Goal: Information Seeking & Learning: Learn about a topic

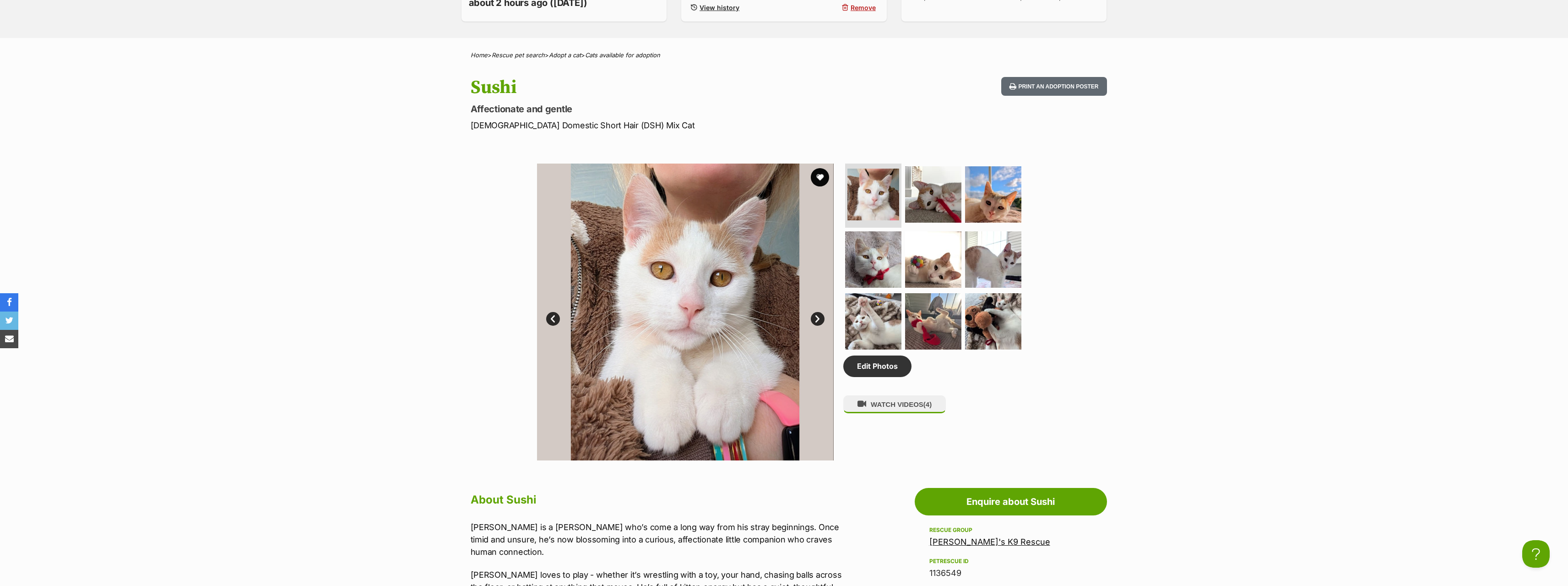
click at [816, 316] on link "Next" at bounding box center [817, 319] width 14 height 14
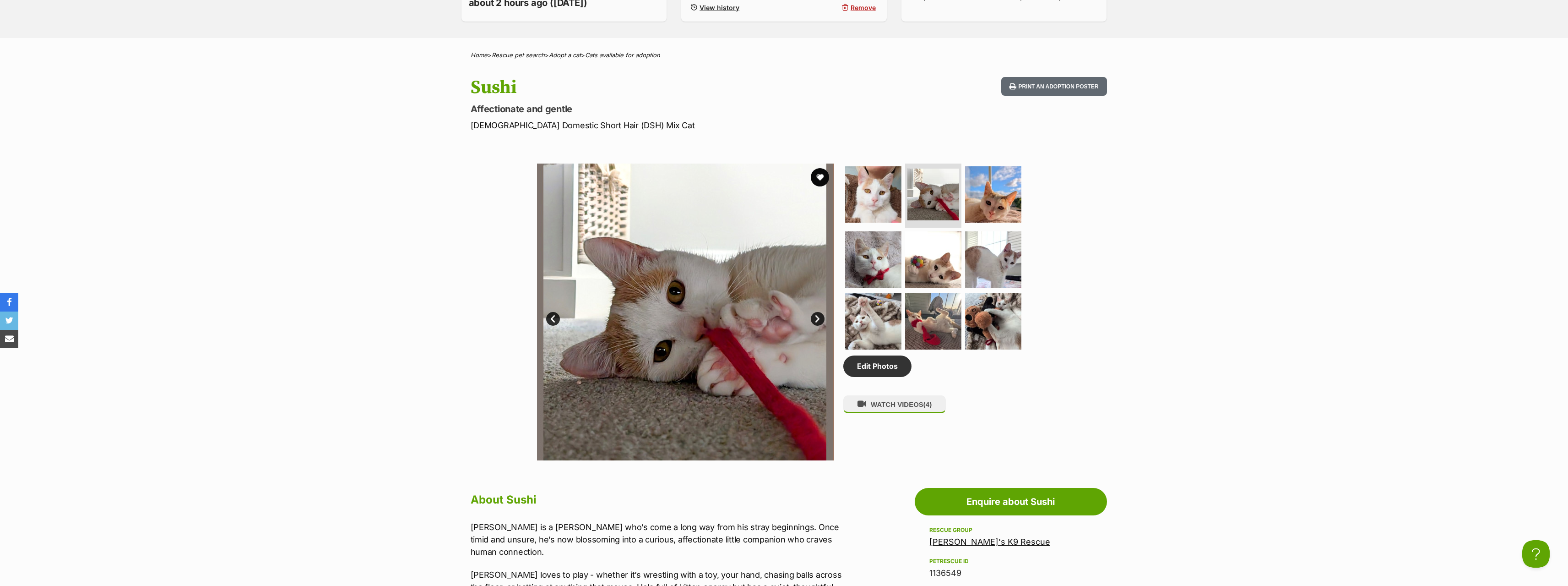
click at [816, 316] on link "Next" at bounding box center [817, 319] width 14 height 14
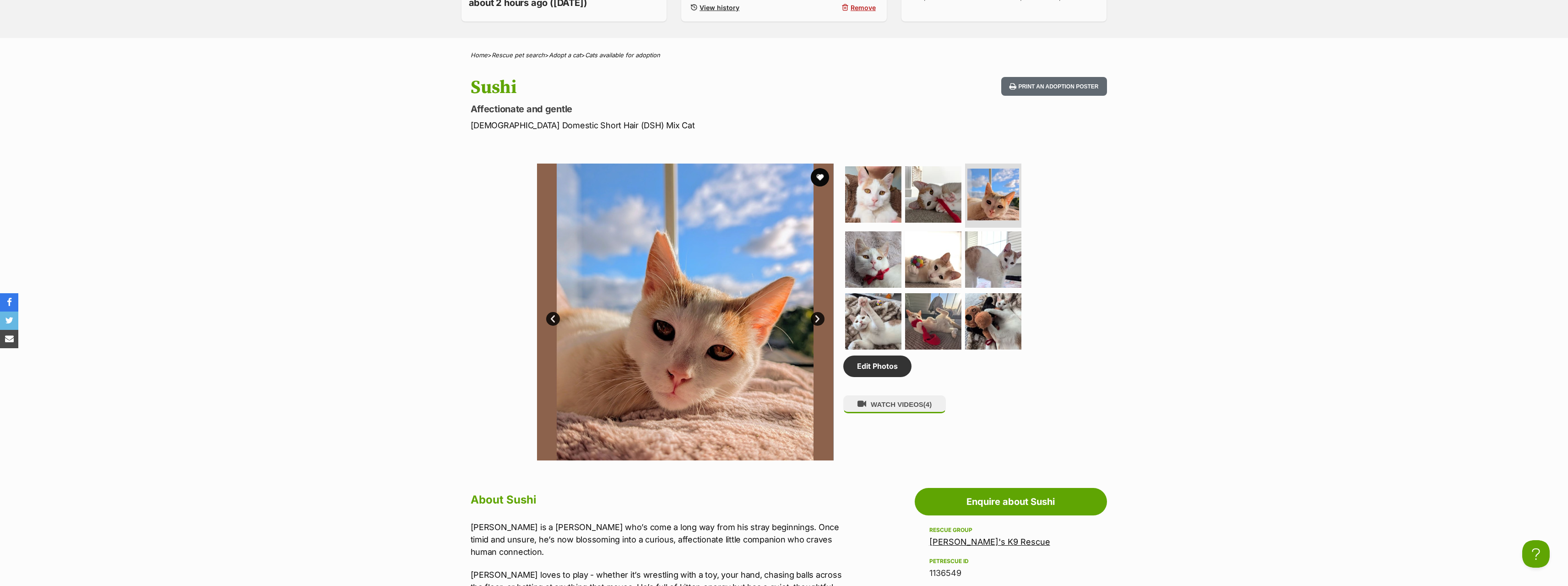
click at [816, 316] on link "Next" at bounding box center [817, 319] width 14 height 14
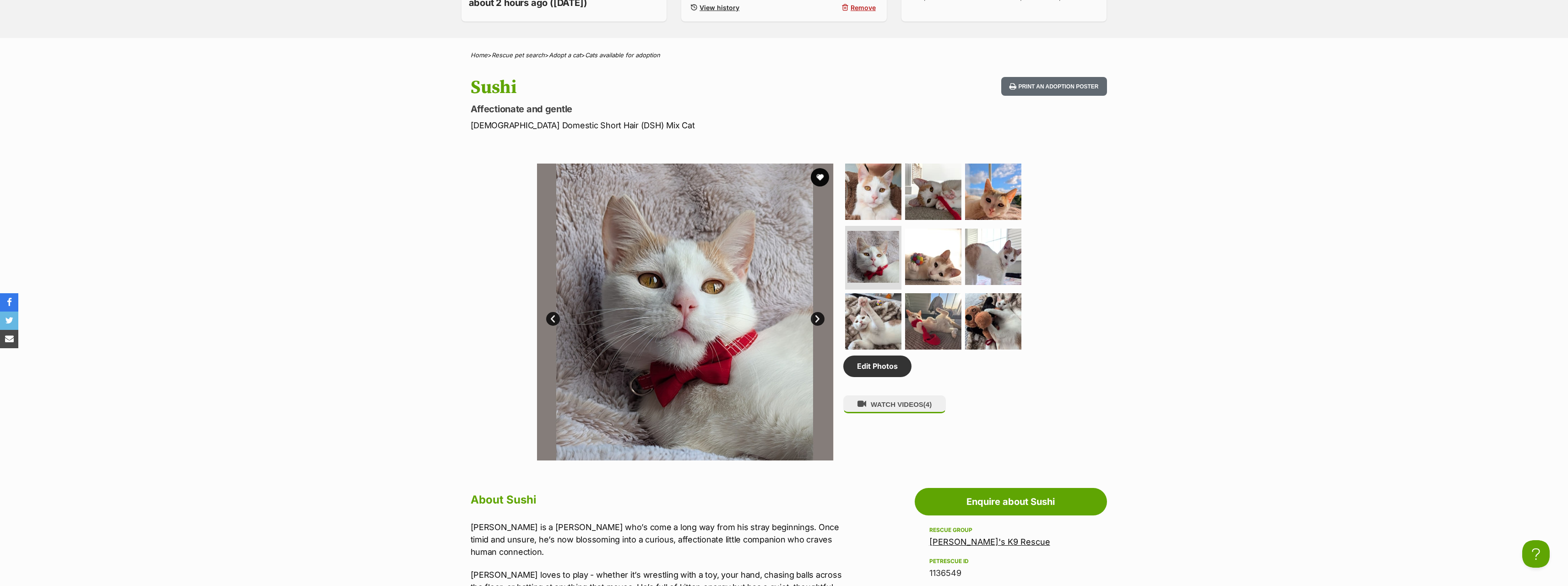
click at [816, 316] on link "Next" at bounding box center [817, 319] width 14 height 14
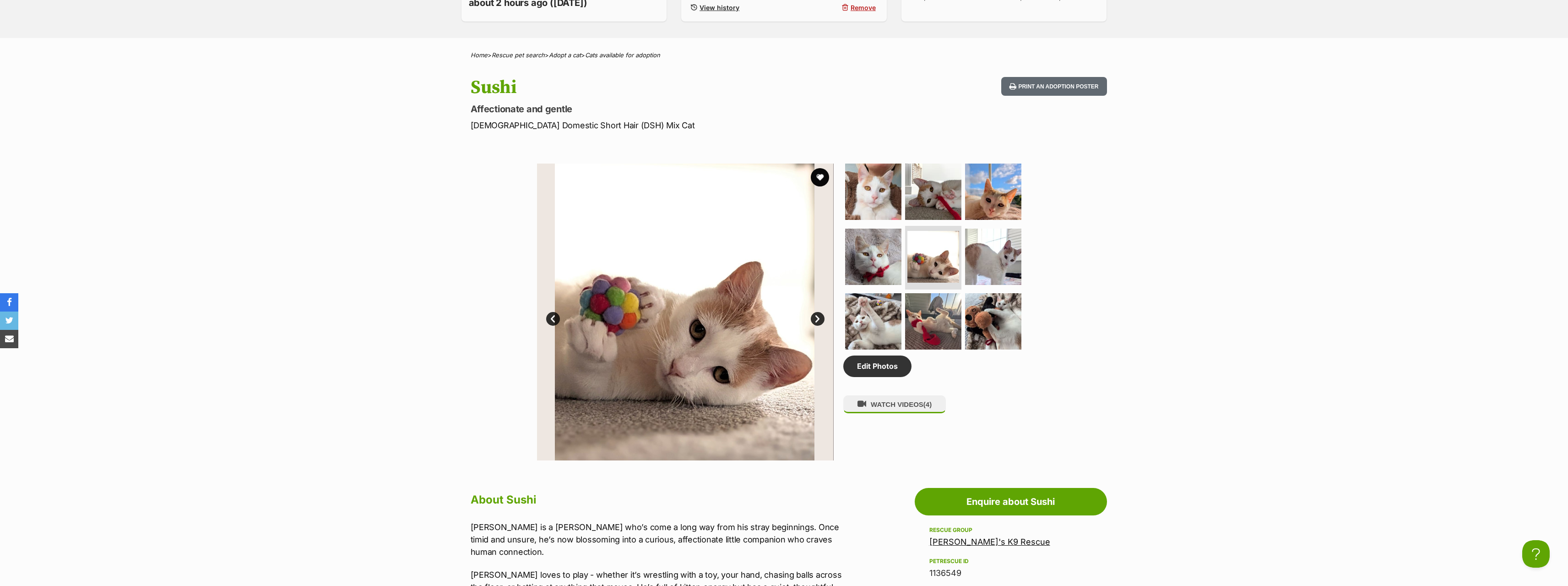
click at [816, 316] on link "Next" at bounding box center [817, 319] width 14 height 14
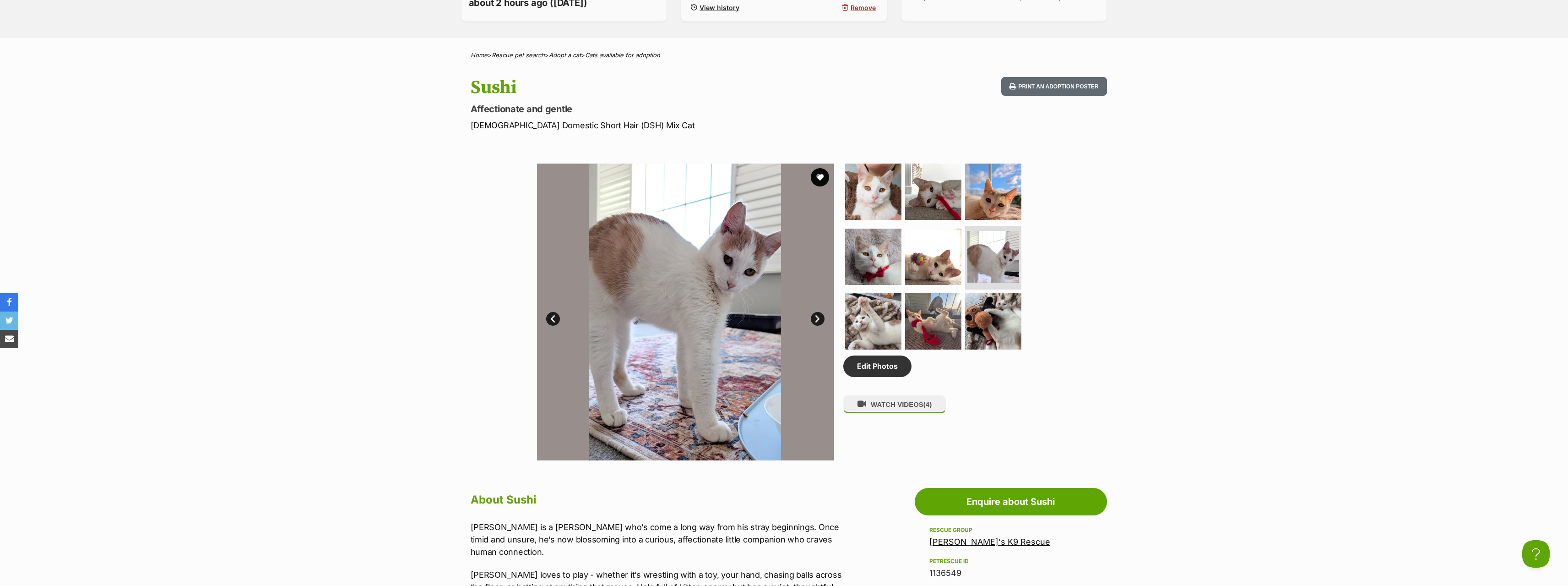
click at [816, 316] on link "Next" at bounding box center [817, 319] width 14 height 14
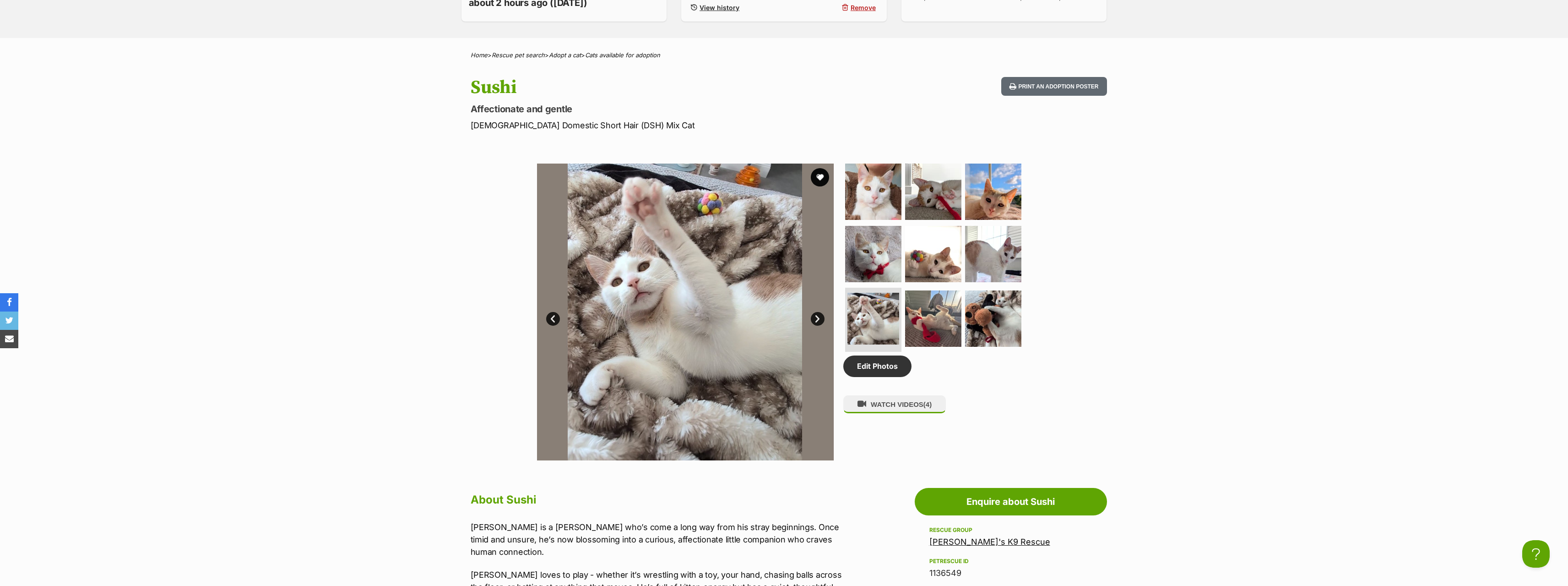
click at [816, 316] on link "Next" at bounding box center [817, 319] width 14 height 14
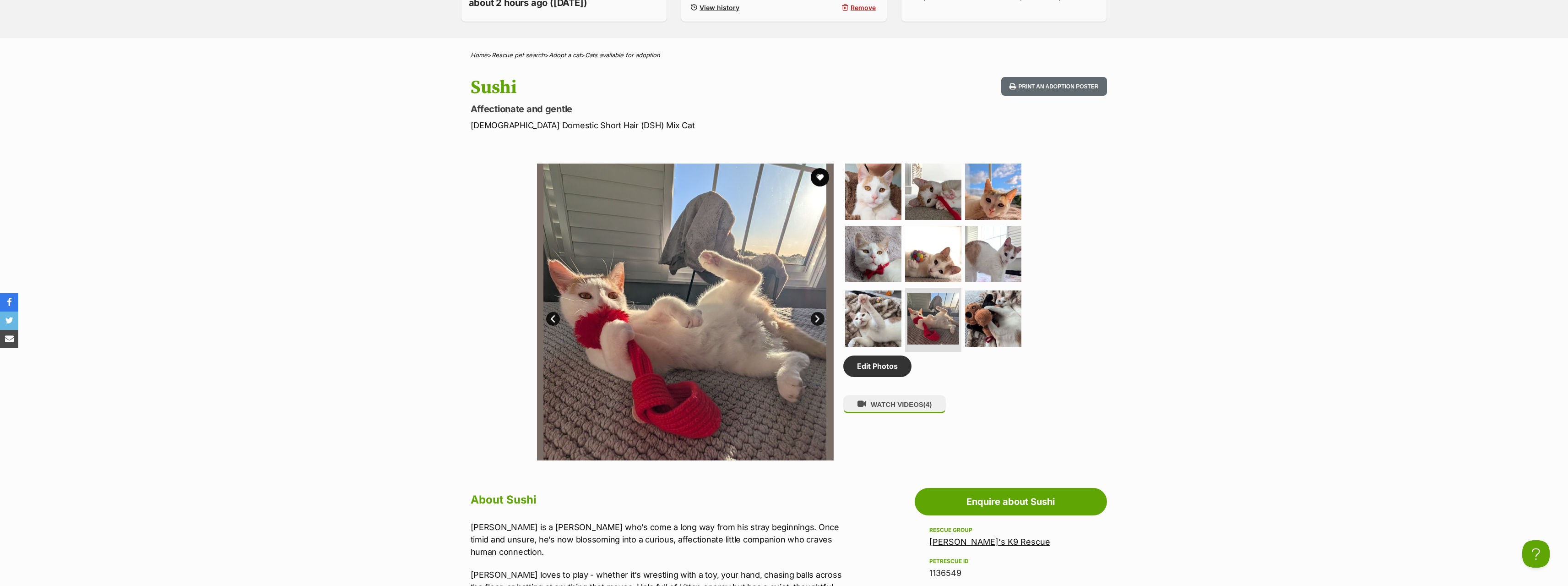
click at [816, 316] on link "Next" at bounding box center [817, 319] width 14 height 14
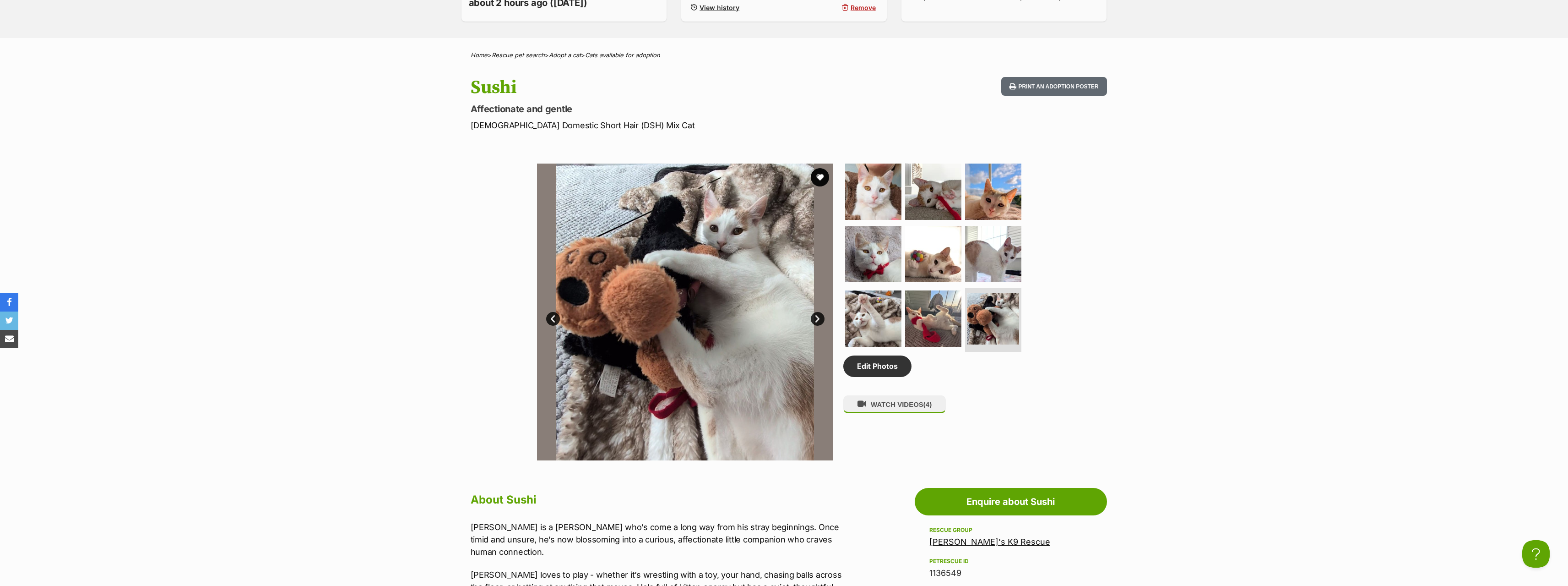
click at [816, 316] on link "Next" at bounding box center [817, 319] width 14 height 14
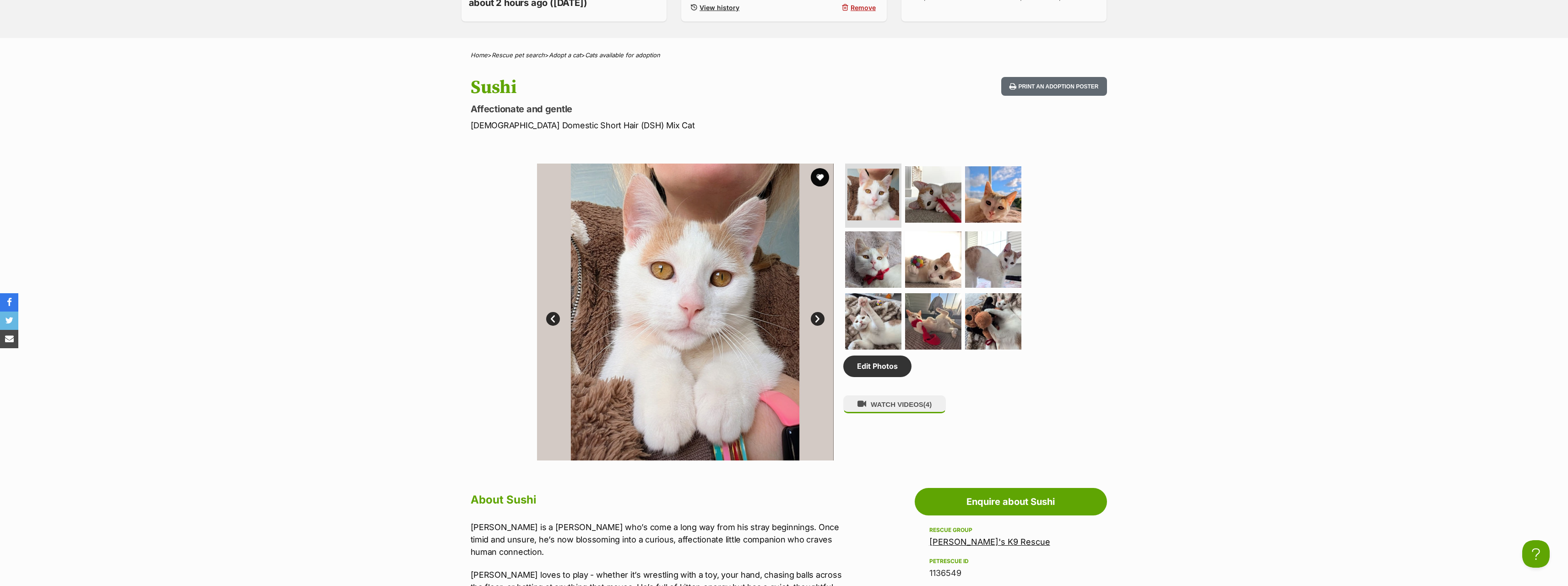
scroll to position [136, 0]
